Goal: Task Accomplishment & Management: Use online tool/utility

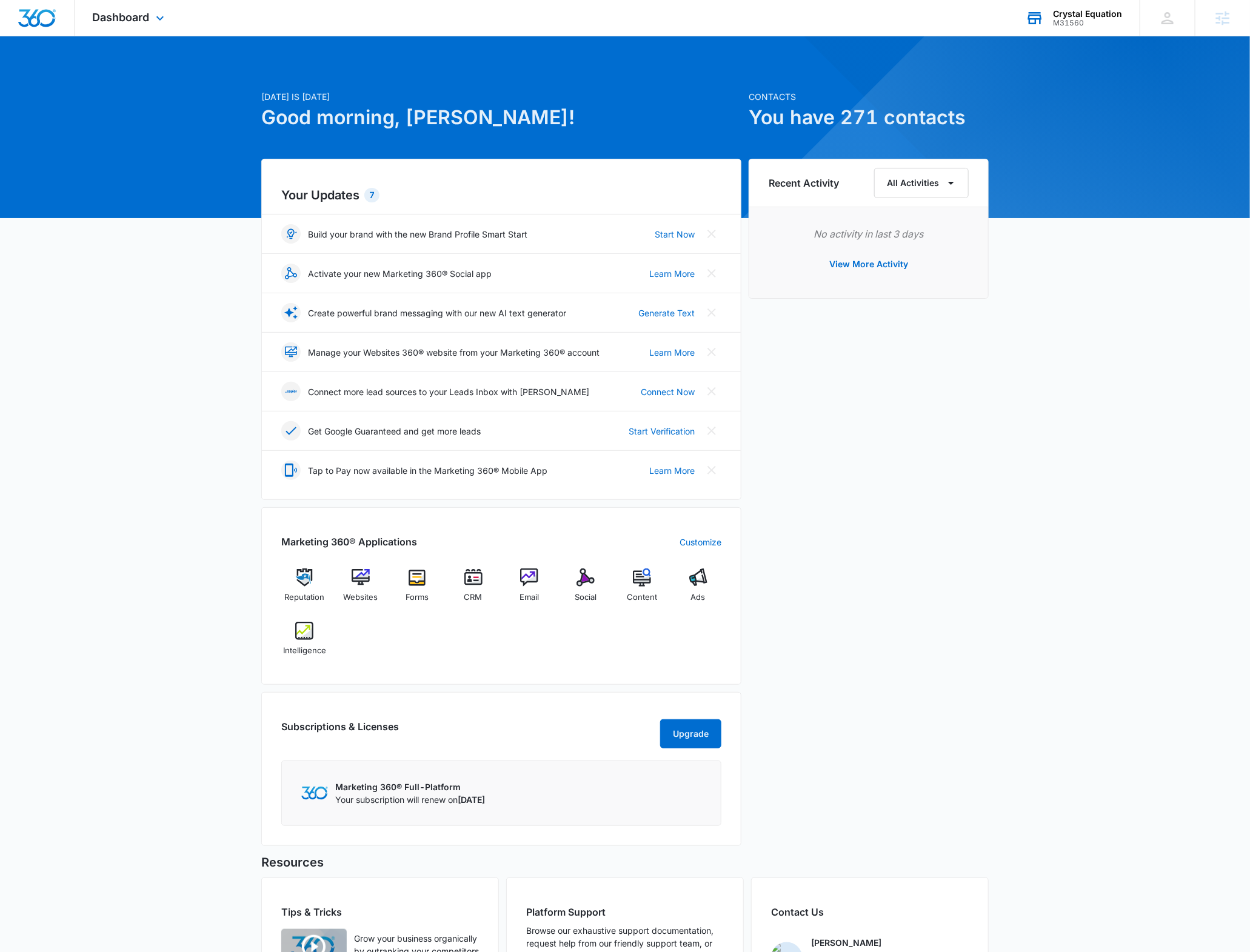
click at [1051, 20] on div "Crystal Equation M31560 Your Accounts View All" at bounding box center [1074, 18] width 132 height 36
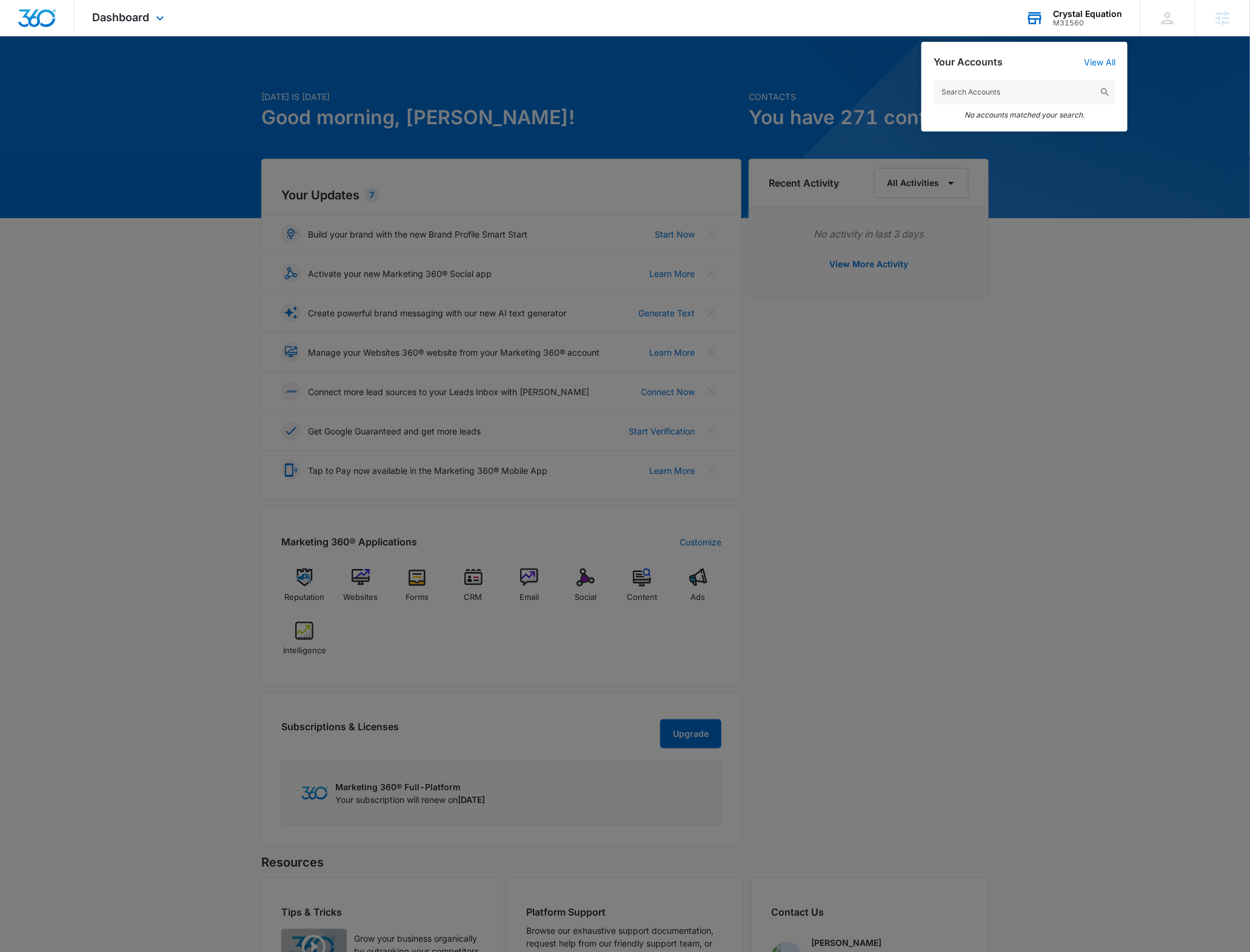
click at [995, 92] on input "text" at bounding box center [1024, 92] width 182 height 24
drag, startPoint x: 971, startPoint y: 91, endPoint x: 1049, endPoint y: 91, distance: 78.0
click at [1049, 91] on input "M31560 [DATE]" at bounding box center [1024, 92] width 182 height 24
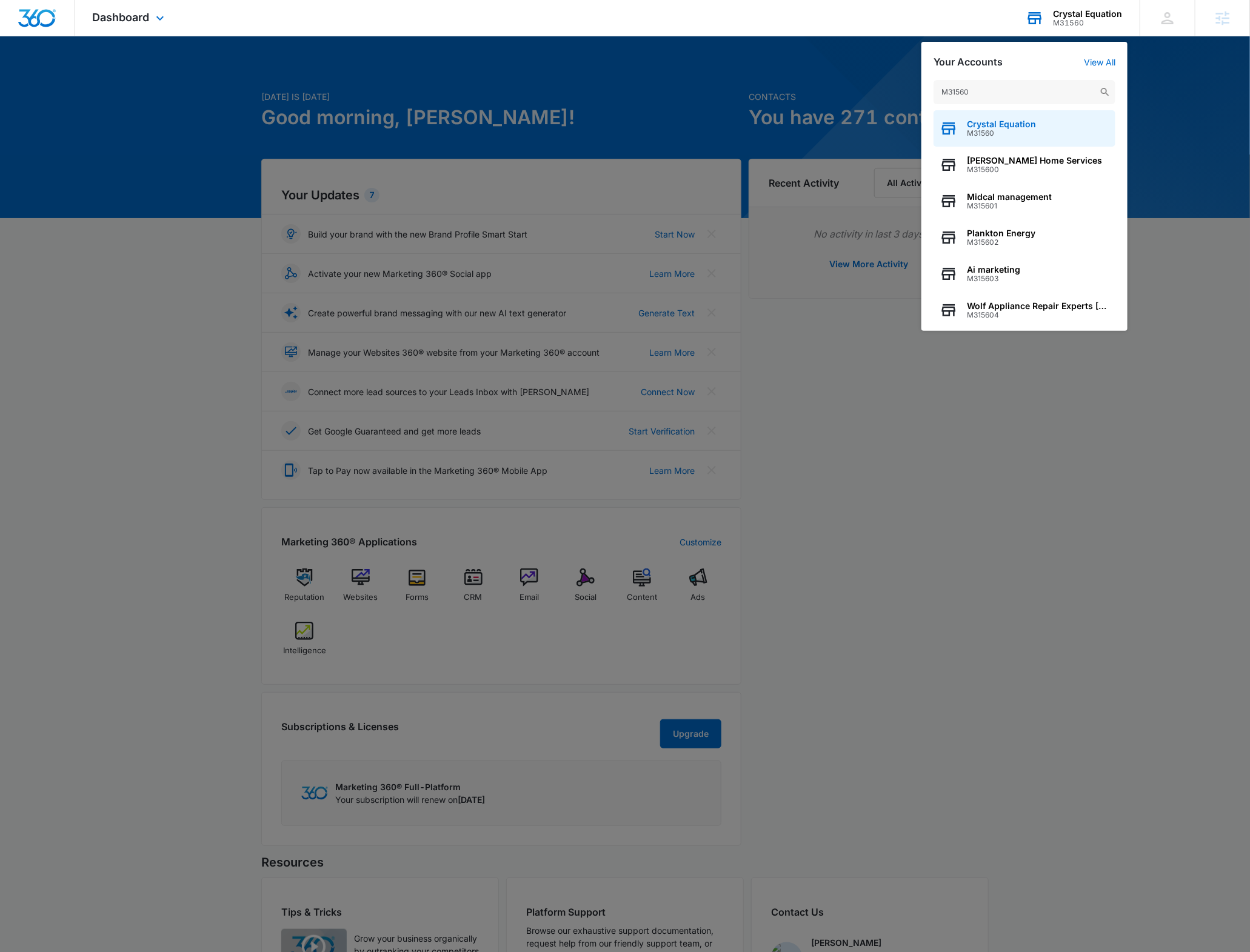
type input "M31560"
click at [1029, 116] on div "Crystal Equation M31560" at bounding box center [1024, 128] width 182 height 36
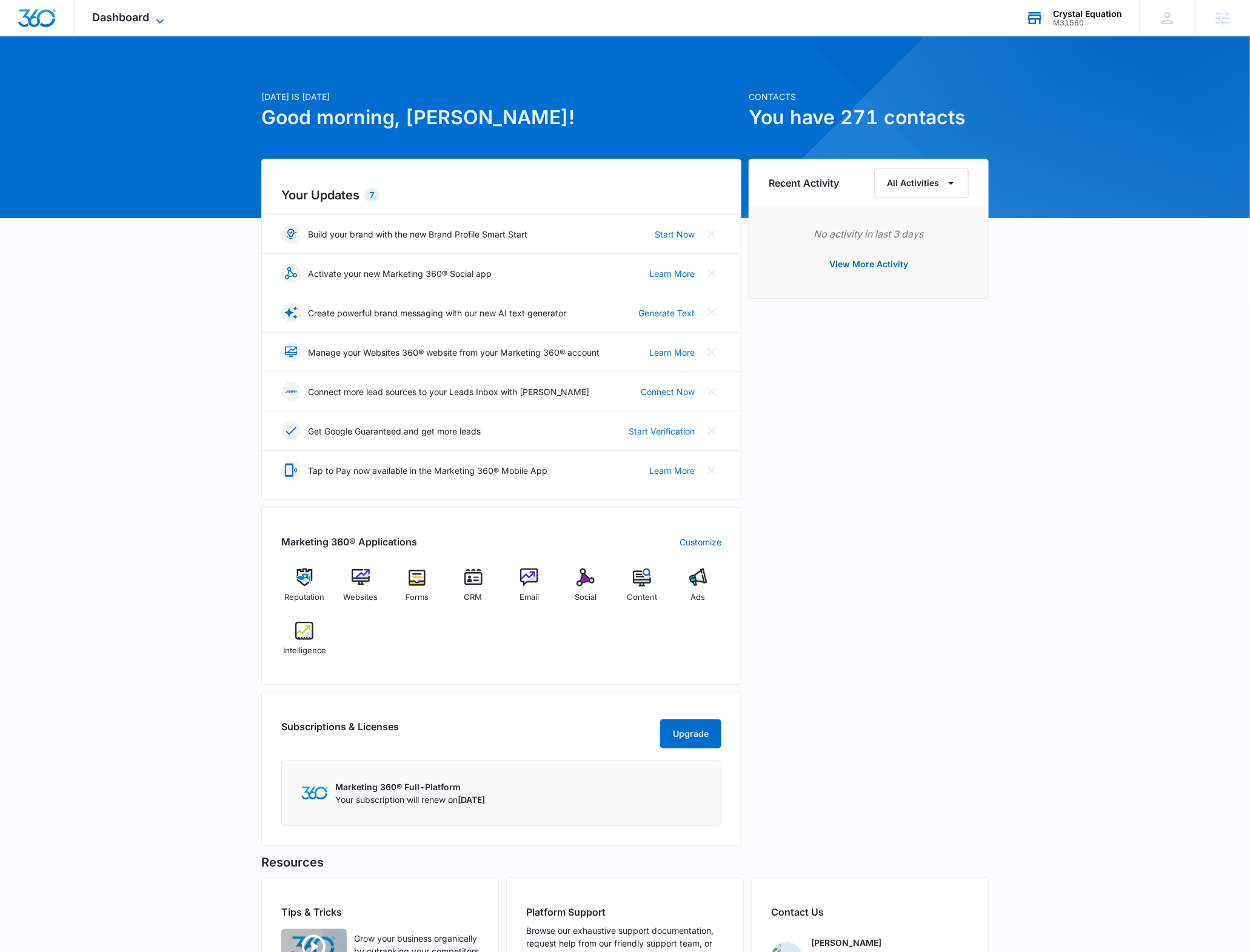
click at [140, 13] on span "Dashboard" at bounding box center [121, 17] width 57 height 13
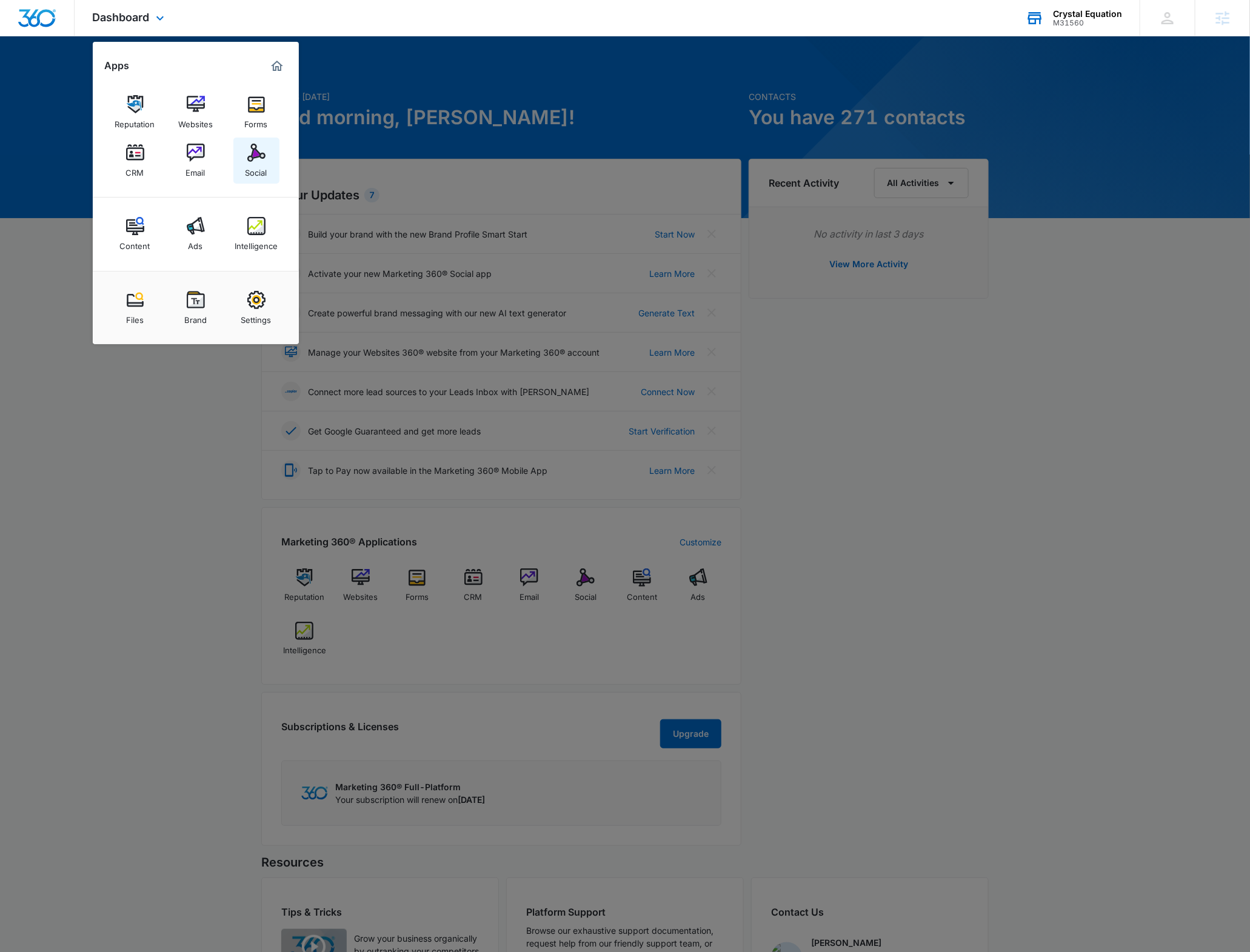
click at [256, 143] on img at bounding box center [256, 152] width 18 height 18
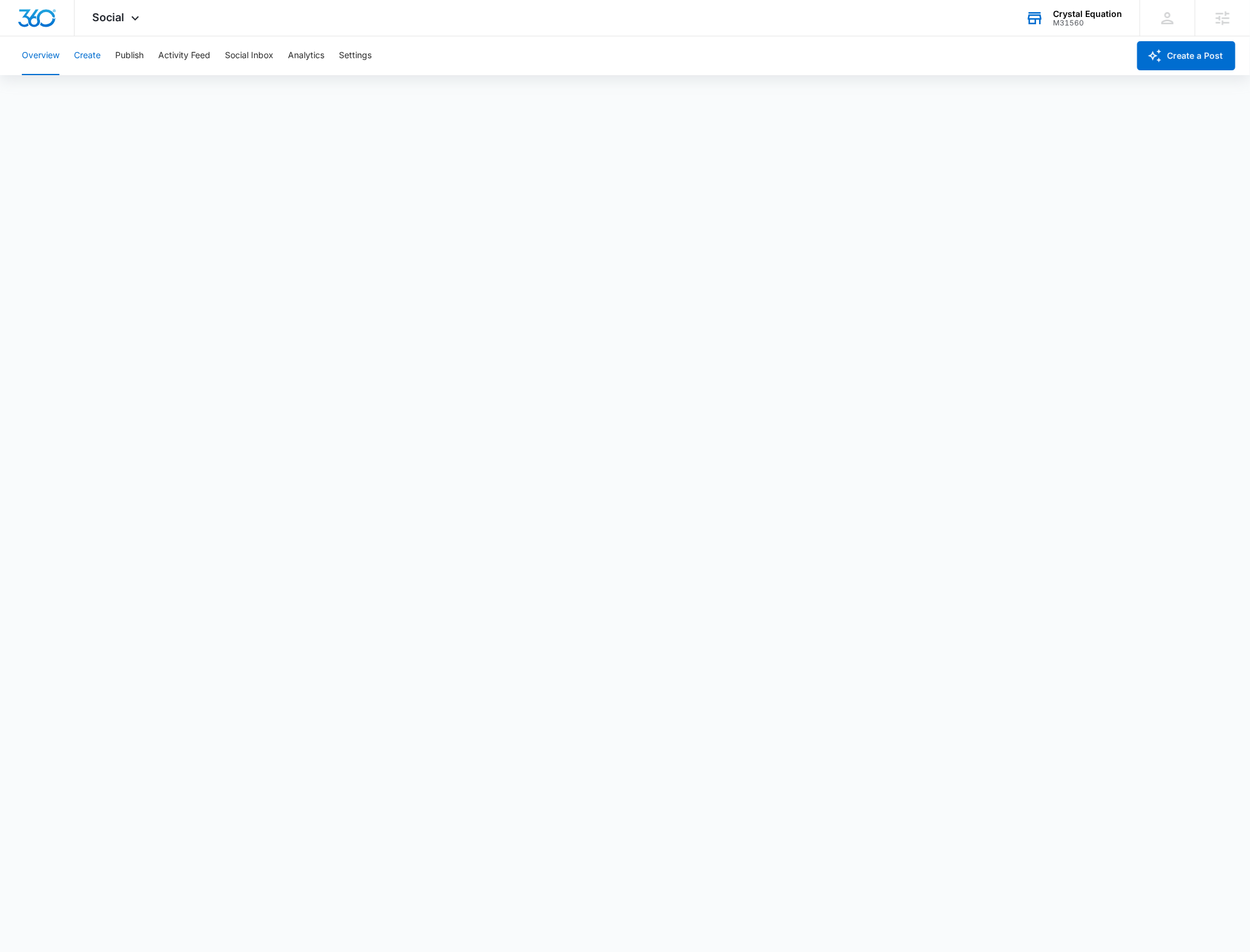
click at [77, 43] on button "Create" at bounding box center [88, 55] width 27 height 39
click at [120, 89] on button "Approvals" at bounding box center [119, 93] width 41 height 34
